Goal: Find specific page/section: Find specific page/section

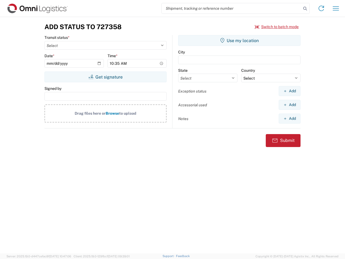
click at [232, 8] on input "search" at bounding box center [232, 8] width 140 height 10
click at [305, 9] on icon at bounding box center [306, 9] width 8 height 8
click at [322, 8] on icon at bounding box center [321, 8] width 9 height 9
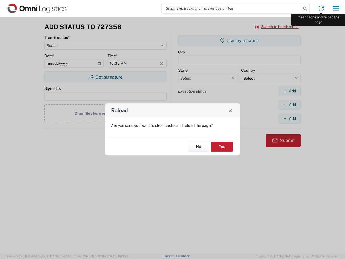
click at [336, 8] on div "Reload Are you sure, you want to clear cache and reload the page? No Yes" at bounding box center [172, 129] width 345 height 259
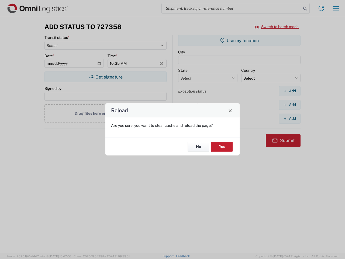
click at [277, 27] on div "Reload Are you sure, you want to clear cache and reload the page? No Yes" at bounding box center [172, 129] width 345 height 259
click at [105, 77] on div "Reload Are you sure, you want to clear cache and reload the page? No Yes" at bounding box center [172, 129] width 345 height 259
click at [240, 40] on div "Reload Are you sure, you want to clear cache and reload the page? No Yes" at bounding box center [172, 129] width 345 height 259
click at [290, 91] on div "Reload Are you sure, you want to clear cache and reload the page? No Yes" at bounding box center [172, 129] width 345 height 259
click at [290, 105] on div "Reload Are you sure, you want to clear cache and reload the page? No Yes" at bounding box center [172, 129] width 345 height 259
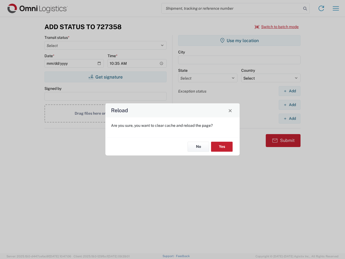
click at [290, 118] on div "Reload Are you sure, you want to clear cache and reload the page? No Yes" at bounding box center [172, 129] width 345 height 259
